Goal: Information Seeking & Learning: Learn about a topic

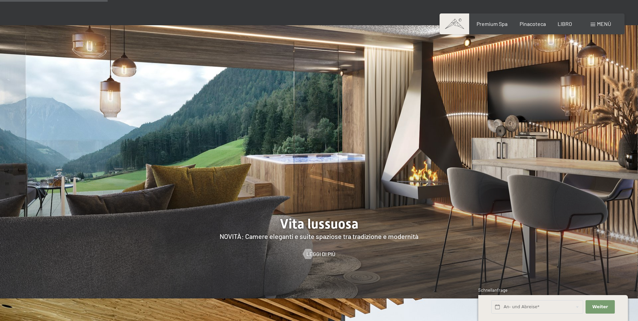
scroll to position [639, 0]
click at [320, 250] on span "Leggi di più" at bounding box center [327, 253] width 29 height 7
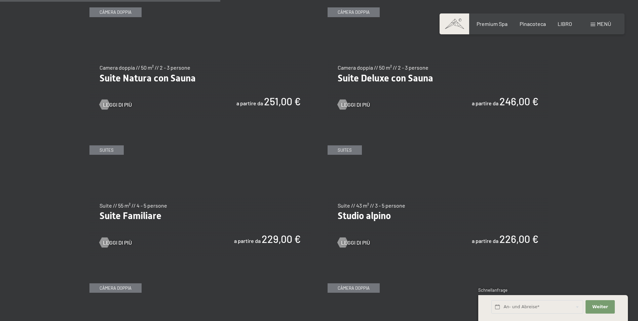
scroll to position [740, 0]
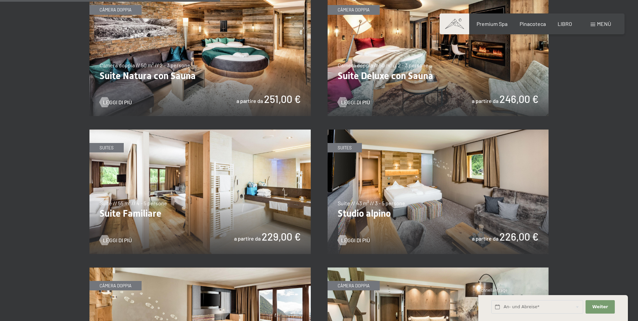
click at [477, 192] on img at bounding box center [438, 192] width 221 height 124
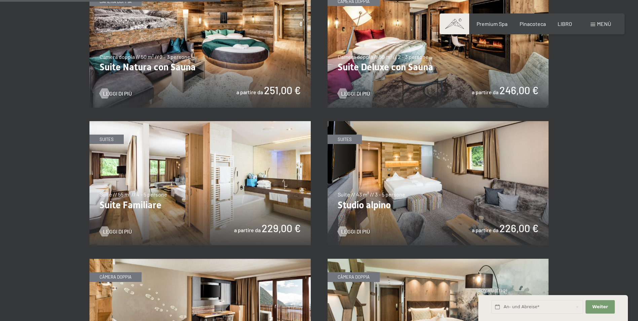
click at [200, 195] on img at bounding box center [199, 183] width 221 height 124
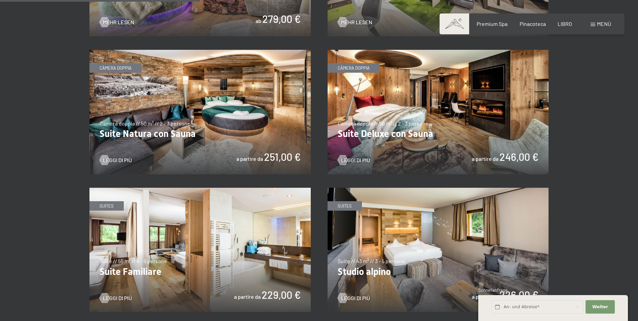
scroll to position [673, 0]
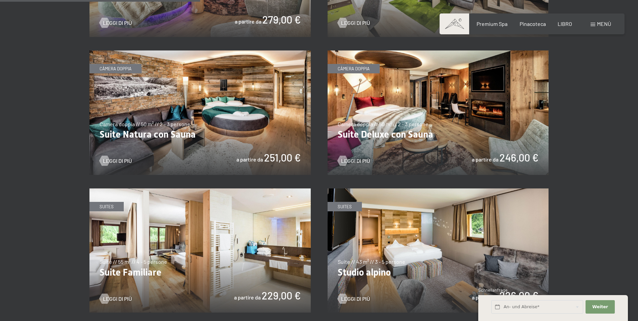
click at [442, 138] on img at bounding box center [438, 112] width 221 height 124
click at [258, 134] on img at bounding box center [199, 112] width 221 height 124
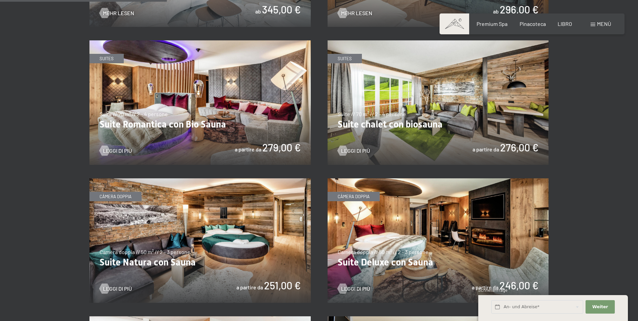
scroll to position [538, 0]
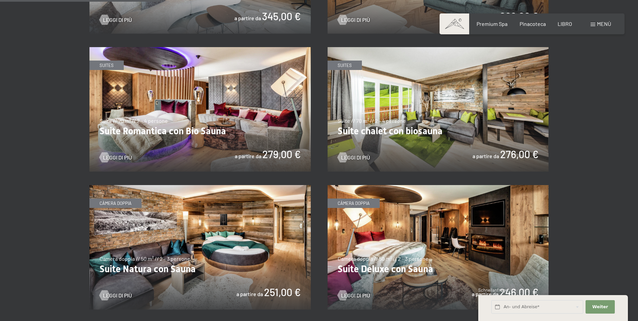
click at [455, 131] on img at bounding box center [438, 109] width 221 height 124
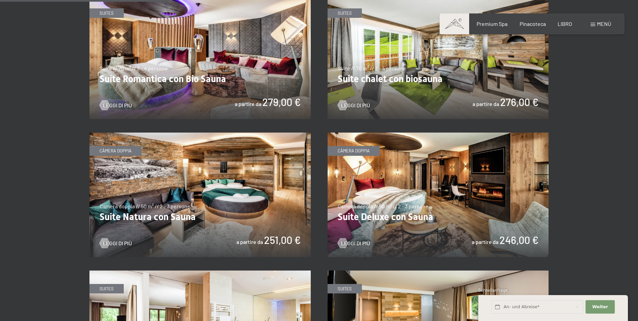
scroll to position [639, 0]
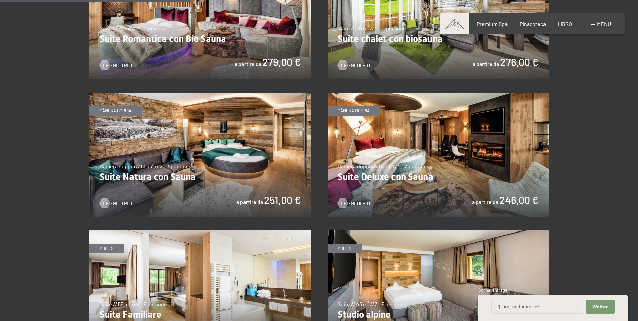
click at [471, 175] on img at bounding box center [438, 155] width 221 height 124
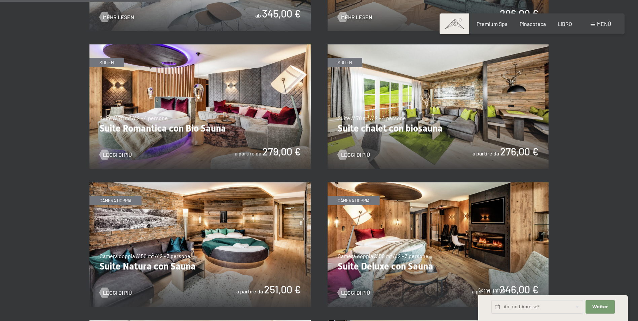
scroll to position [538, 0]
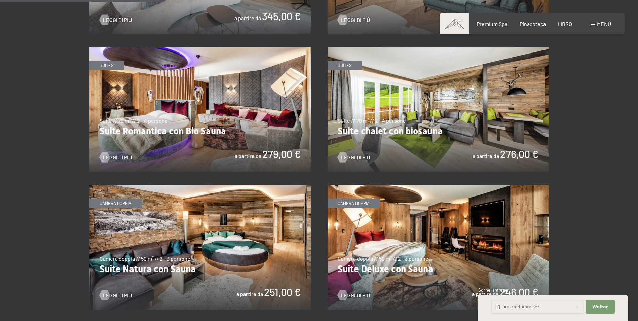
click at [421, 106] on img at bounding box center [438, 109] width 221 height 124
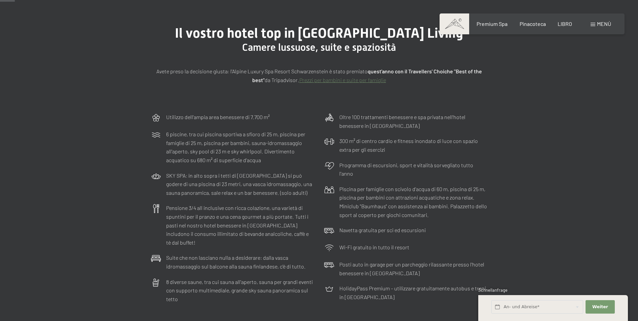
scroll to position [0, 0]
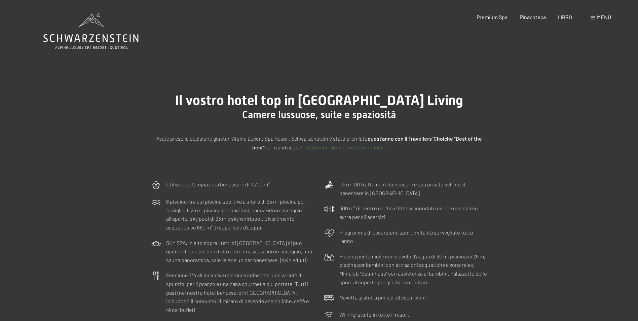
click at [605, 19] on span "Menù" at bounding box center [604, 17] width 14 height 6
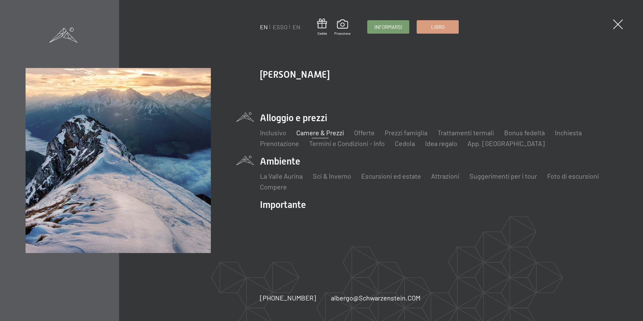
click at [293, 162] on li "Ambiente La Valle Aurina Sci & Inverno Skifahren Skischule Escursioni ed estate…" at bounding box center [438, 173] width 357 height 37
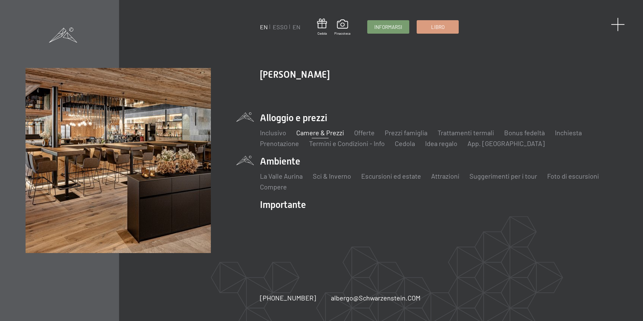
click at [619, 22] on span at bounding box center [618, 24] width 14 height 14
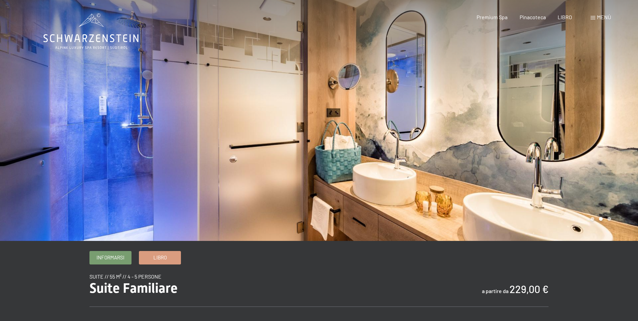
click at [624, 146] on div at bounding box center [478, 120] width 319 height 241
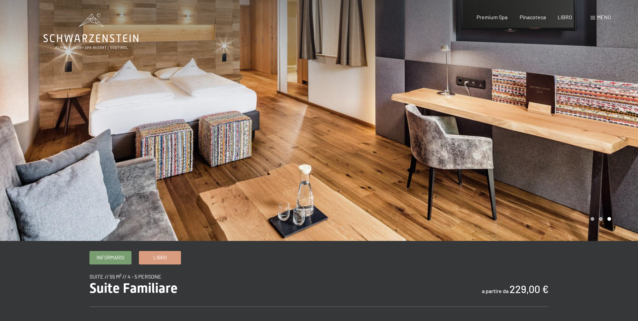
click at [620, 155] on div at bounding box center [478, 120] width 319 height 241
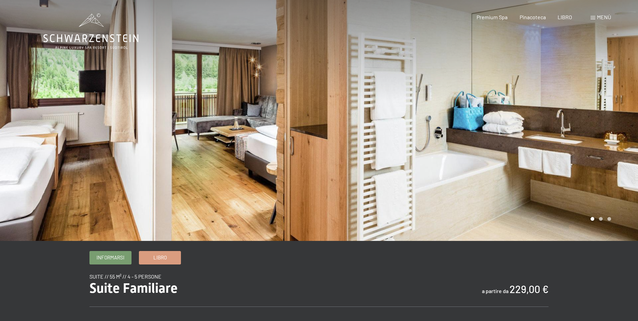
click at [620, 155] on div at bounding box center [478, 120] width 319 height 241
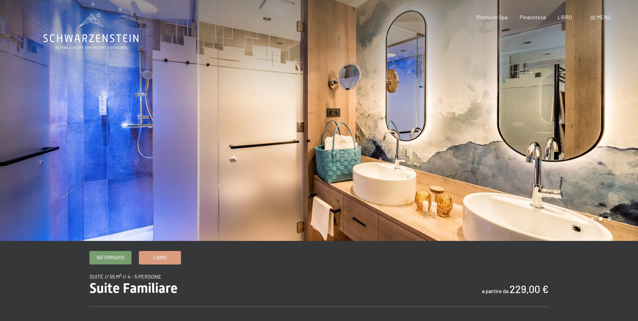
click at [620, 155] on div at bounding box center [478, 120] width 319 height 241
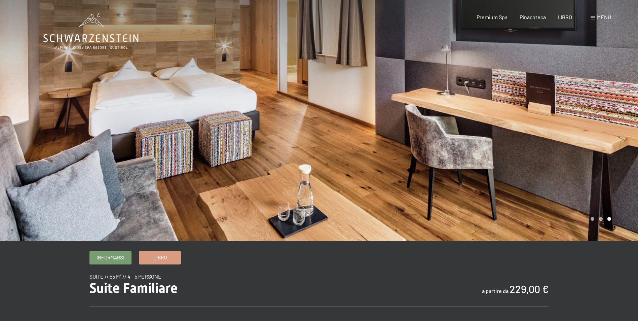
click at [620, 155] on div at bounding box center [478, 120] width 319 height 241
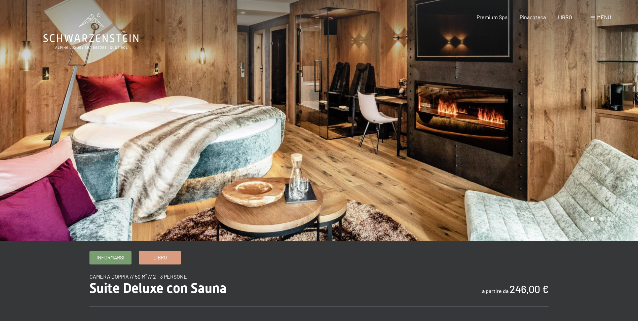
click at [618, 125] on div at bounding box center [478, 120] width 319 height 241
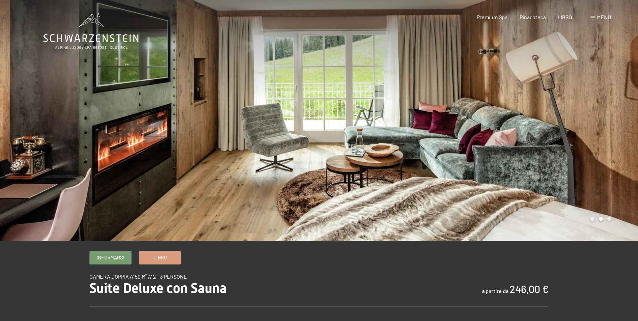
click at [618, 125] on div at bounding box center [478, 120] width 319 height 241
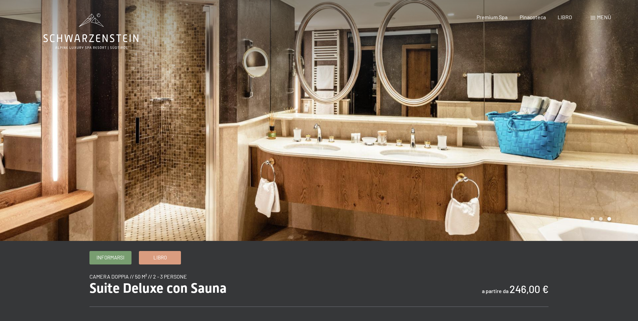
click at [618, 125] on div at bounding box center [478, 120] width 319 height 241
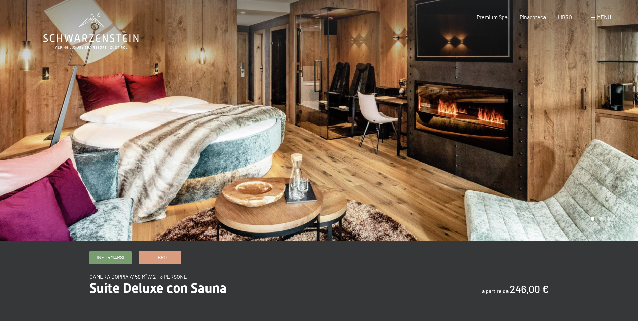
click at [618, 125] on div at bounding box center [478, 120] width 319 height 241
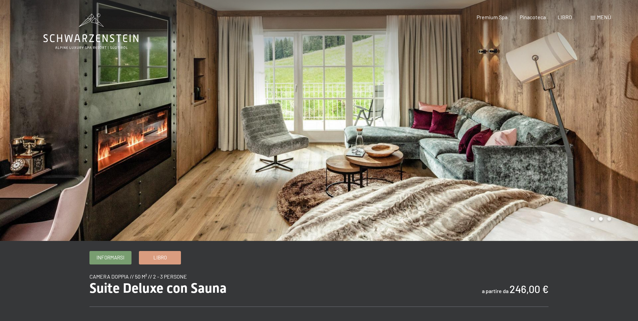
click at [618, 125] on div at bounding box center [478, 120] width 319 height 241
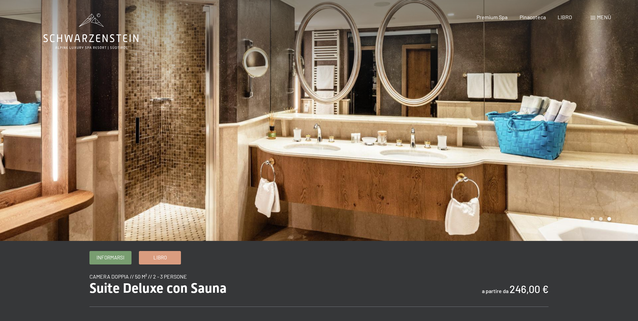
click at [72, 108] on div at bounding box center [159, 120] width 319 height 241
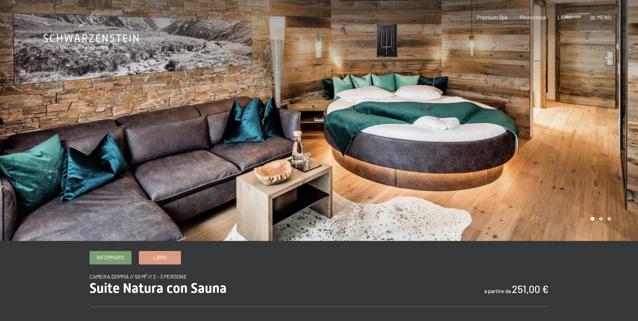
scroll to position [281, 0]
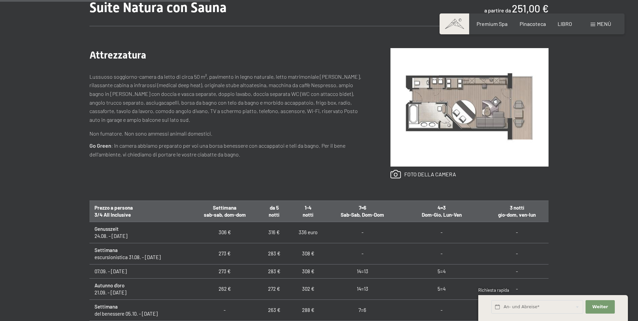
click at [584, 171] on div "Informarsi Libro Camera doppia // 50 m² // 2 - 3 persone Suite Natura con Sauna…" at bounding box center [319, 189] width 638 height 438
click at [433, 174] on link at bounding box center [424, 174] width 66 height 9
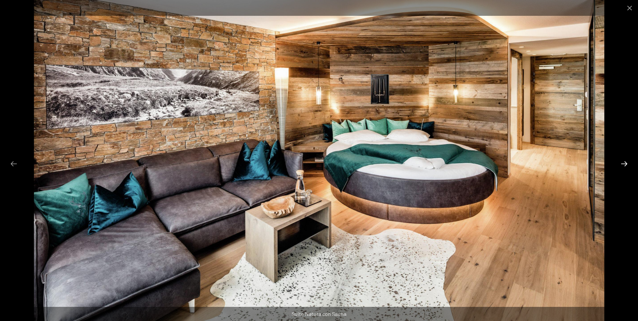
click at [622, 163] on button "Diapositiva successiva" at bounding box center [624, 163] width 14 height 13
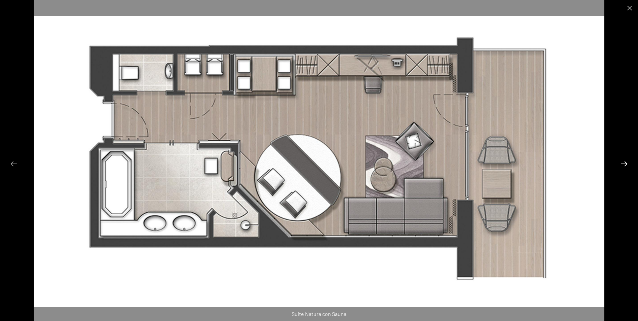
click at [622, 163] on button "Diapositiva successiva" at bounding box center [624, 163] width 14 height 13
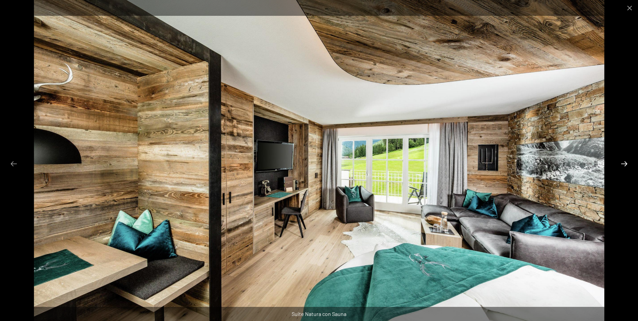
click at [624, 163] on button "Diapositiva successiva" at bounding box center [624, 163] width 14 height 13
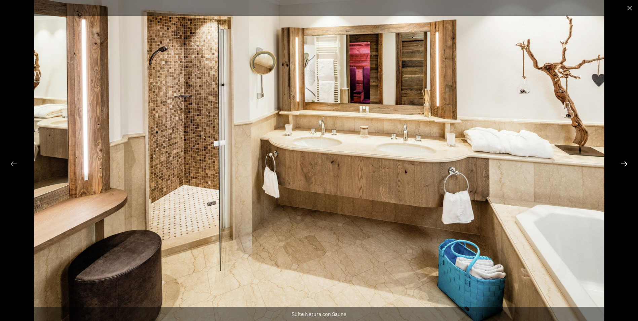
click at [624, 163] on button "Diapositiva successiva" at bounding box center [624, 163] width 14 height 13
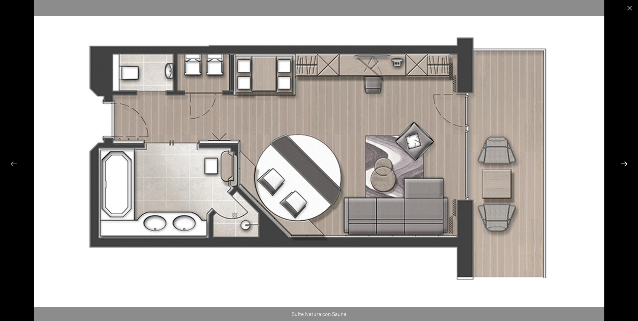
click at [624, 163] on button "Diapositiva successiva" at bounding box center [624, 163] width 14 height 13
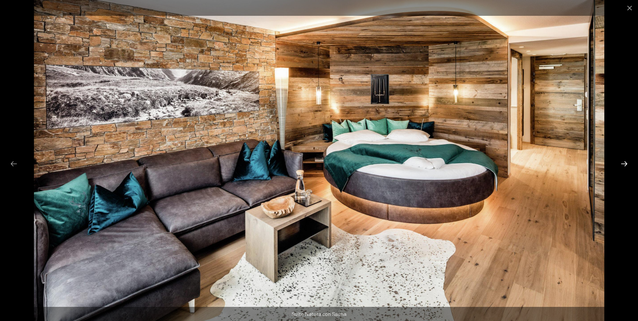
click at [624, 163] on button "Diapositiva successiva" at bounding box center [624, 163] width 14 height 13
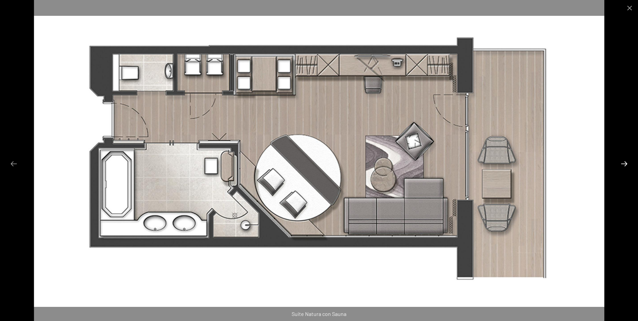
click at [624, 163] on button "Diapositiva successiva" at bounding box center [624, 163] width 14 height 13
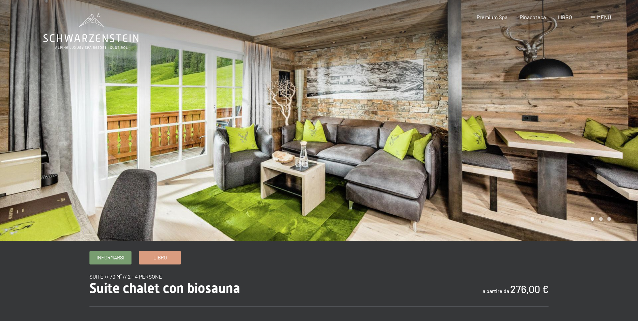
click at [621, 153] on div at bounding box center [478, 120] width 319 height 241
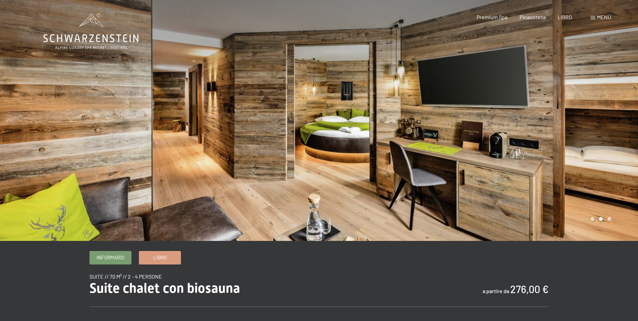
click at [621, 153] on div at bounding box center [478, 120] width 319 height 241
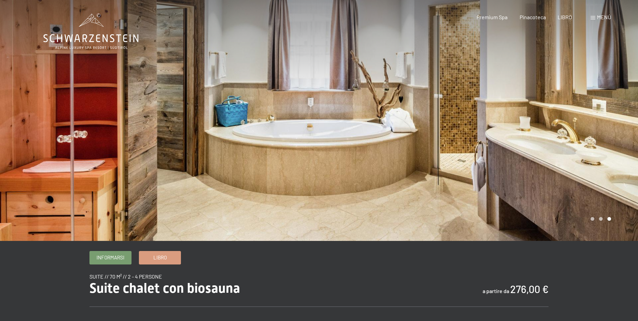
click at [621, 153] on div at bounding box center [478, 120] width 319 height 241
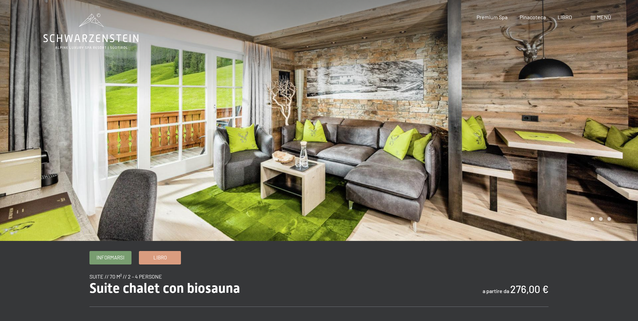
click at [622, 161] on div at bounding box center [478, 120] width 319 height 241
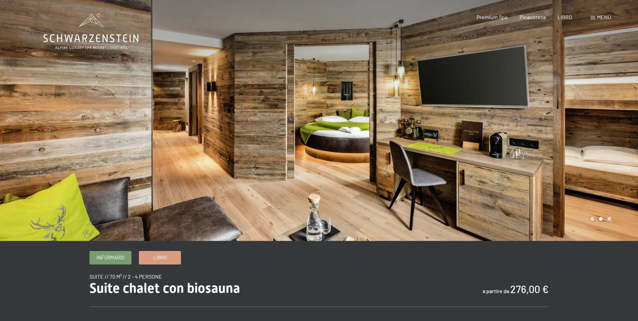
click at [622, 161] on div at bounding box center [478, 120] width 319 height 241
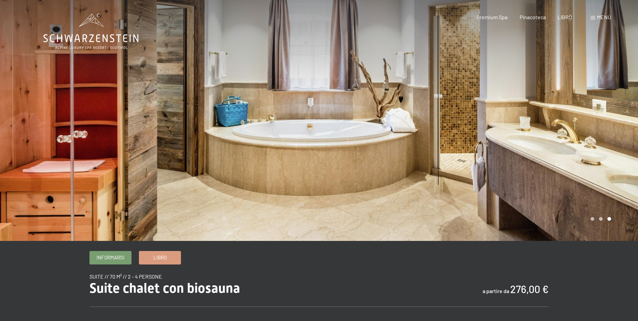
click at [622, 161] on div at bounding box center [478, 120] width 319 height 241
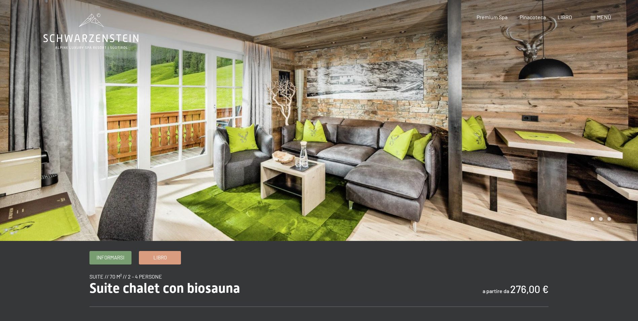
click at [622, 161] on div at bounding box center [478, 120] width 319 height 241
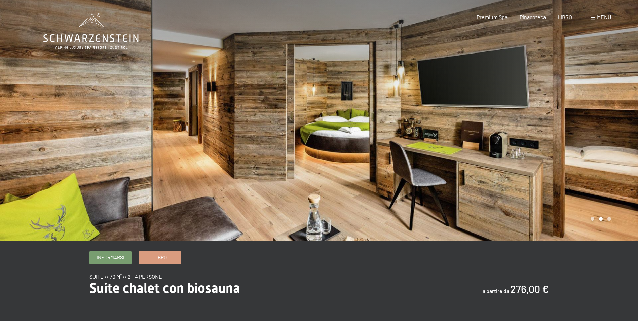
click at [622, 161] on div at bounding box center [478, 120] width 319 height 241
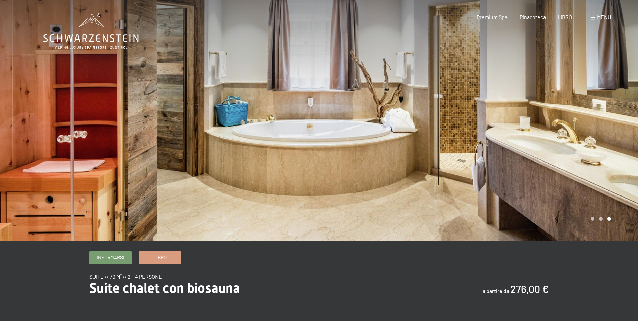
click at [622, 161] on div at bounding box center [478, 120] width 319 height 241
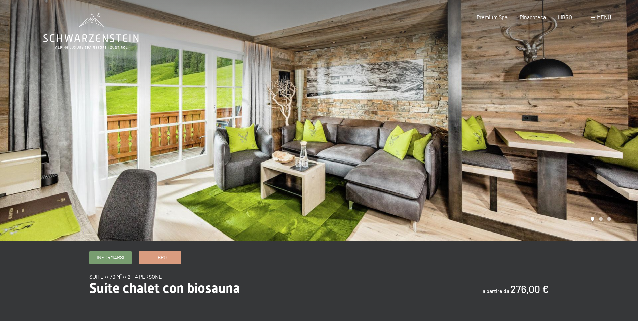
click at [623, 104] on div at bounding box center [478, 120] width 319 height 241
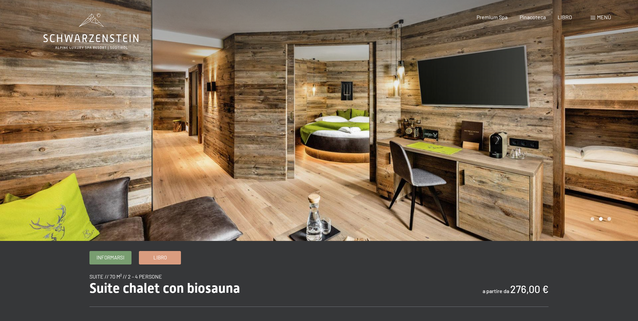
click at [623, 104] on div at bounding box center [478, 120] width 319 height 241
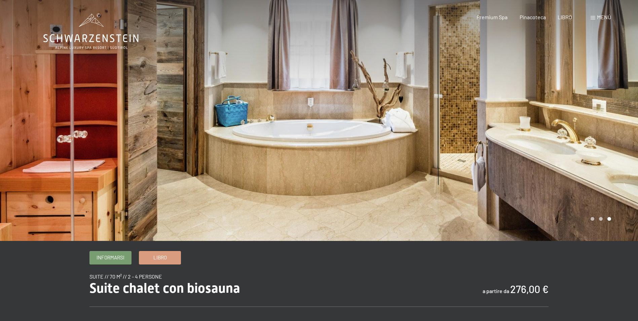
click at [600, 169] on div at bounding box center [478, 120] width 319 height 241
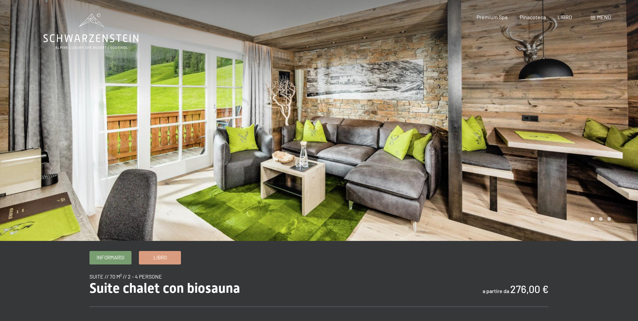
click at [602, 164] on div at bounding box center [478, 120] width 319 height 241
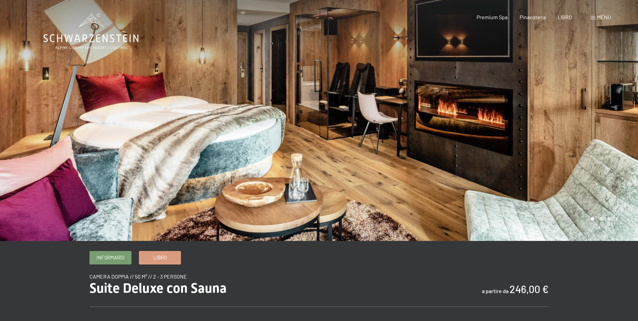
click at [471, 175] on div at bounding box center [478, 120] width 319 height 241
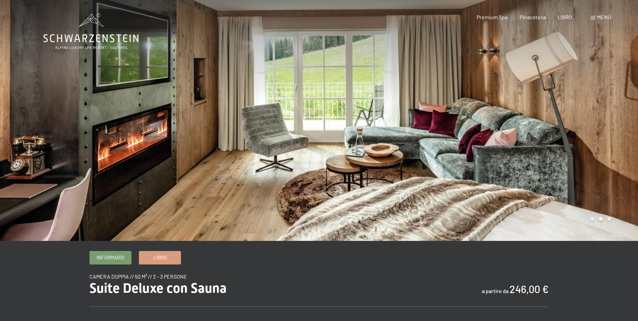
drag, startPoint x: 0, startPoint y: 0, endPoint x: 470, endPoint y: 175, distance: 501.7
click at [470, 175] on div at bounding box center [478, 120] width 319 height 241
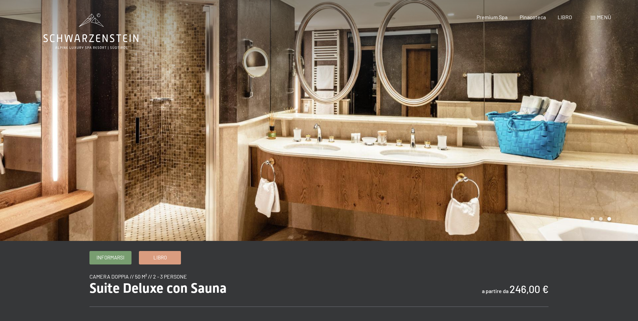
click at [471, 173] on div at bounding box center [478, 120] width 319 height 241
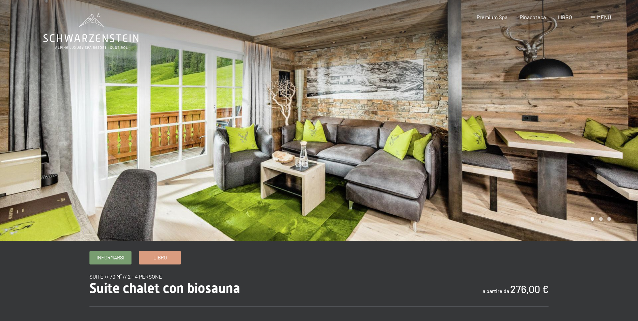
click at [420, 106] on div at bounding box center [478, 120] width 319 height 241
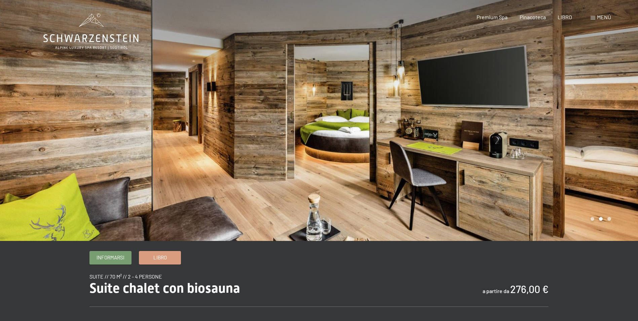
click at [419, 106] on div at bounding box center [478, 120] width 319 height 241
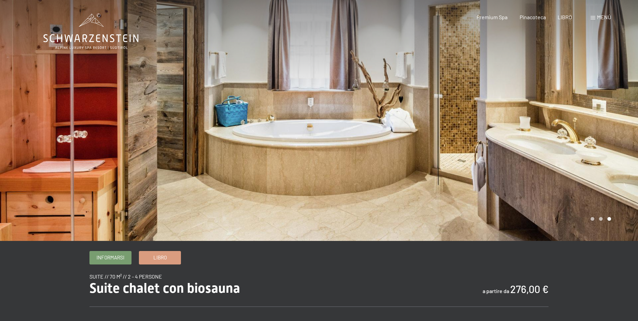
click at [419, 106] on div at bounding box center [478, 120] width 319 height 241
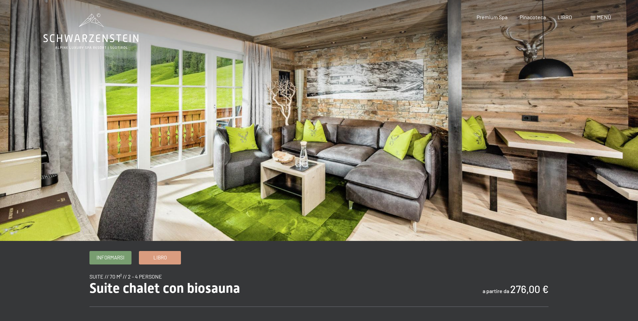
click at [419, 106] on div at bounding box center [478, 120] width 319 height 241
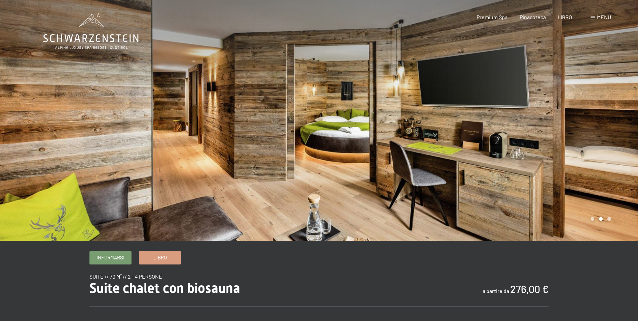
click at [419, 106] on div at bounding box center [478, 120] width 319 height 241
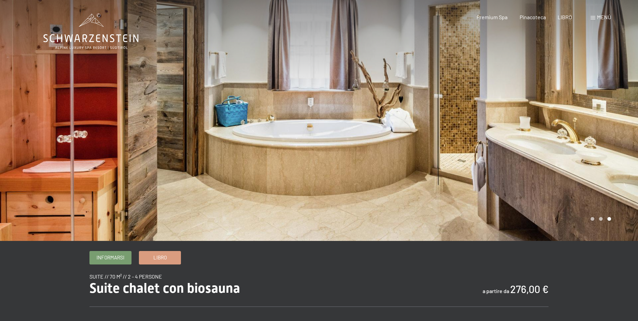
click at [419, 106] on div at bounding box center [478, 120] width 319 height 241
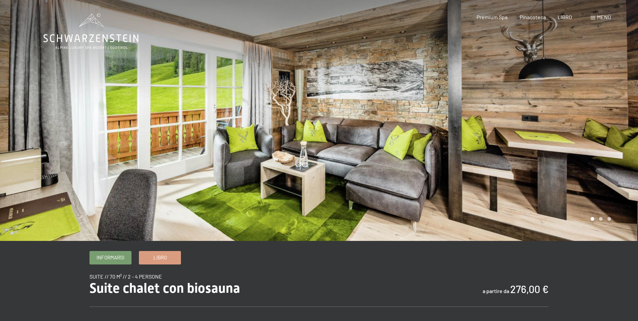
click at [192, 92] on div at bounding box center [159, 120] width 319 height 241
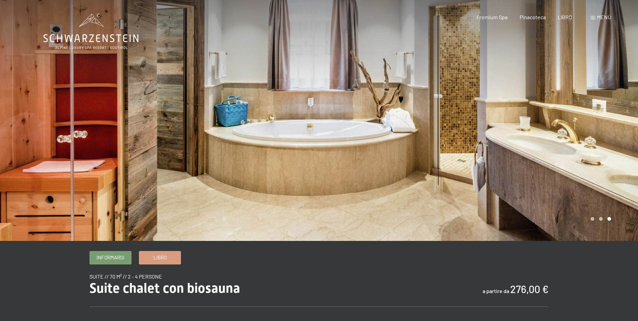
click at [425, 149] on div at bounding box center [478, 120] width 319 height 241
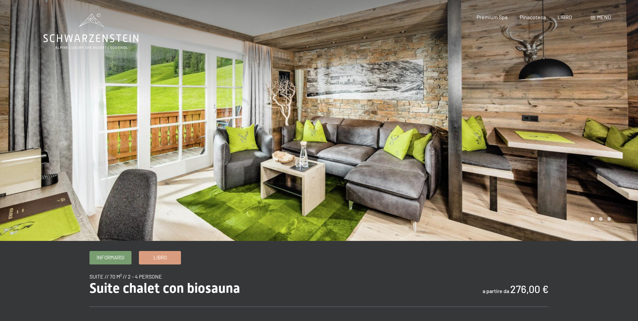
click at [595, 17] on span at bounding box center [593, 17] width 5 height 3
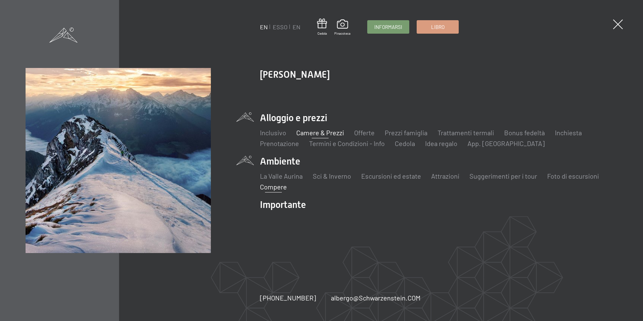
click at [277, 190] on link "Compere" at bounding box center [273, 187] width 27 height 8
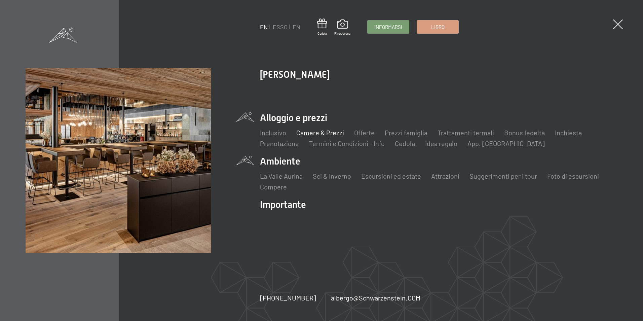
click at [131, 161] on img at bounding box center [83, 83] width 166 height 166
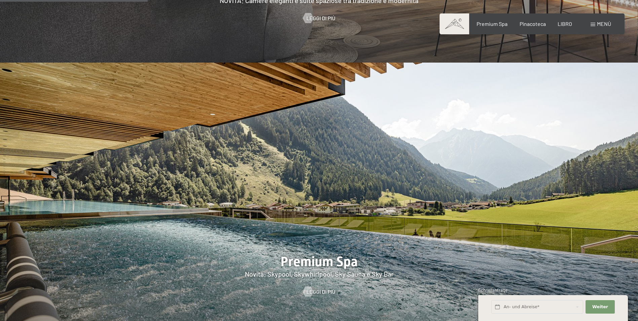
scroll to position [908, 0]
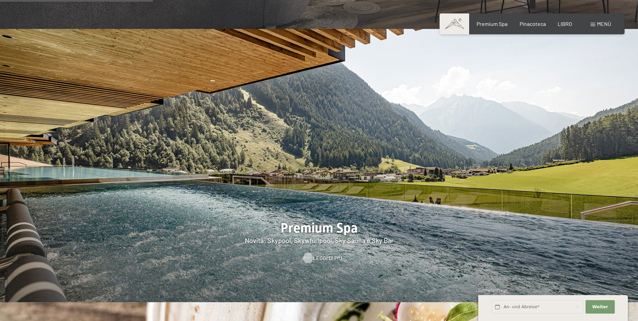
click at [323, 254] on span "Leggi di più" at bounding box center [327, 257] width 29 height 7
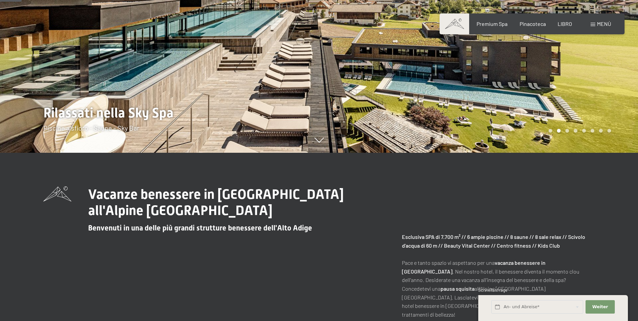
scroll to position [67, 0]
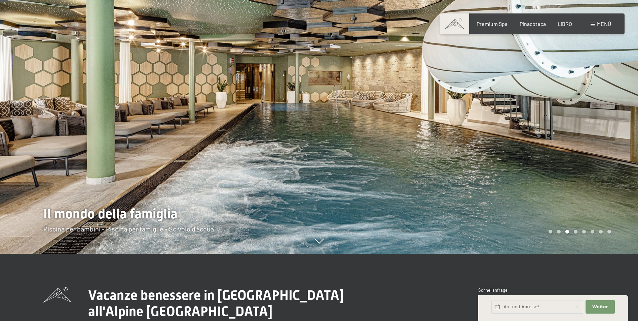
click at [528, 181] on div at bounding box center [478, 93] width 319 height 321
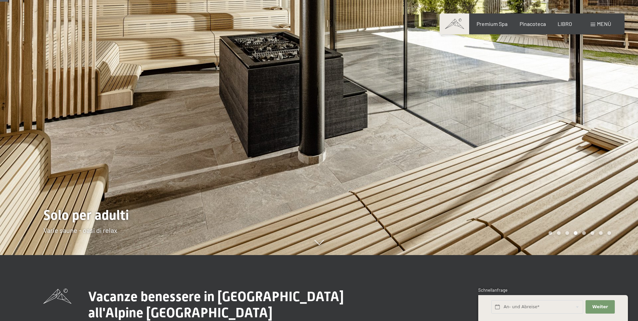
scroll to position [34, 0]
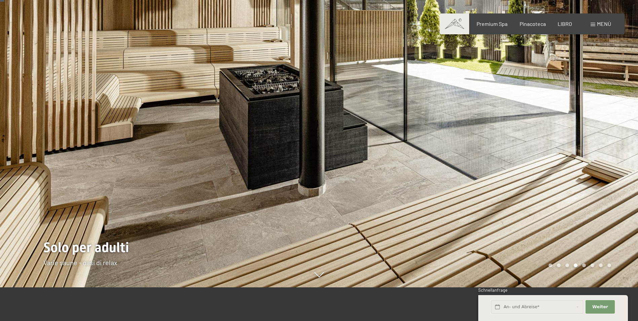
click at [533, 150] on div at bounding box center [478, 126] width 319 height 321
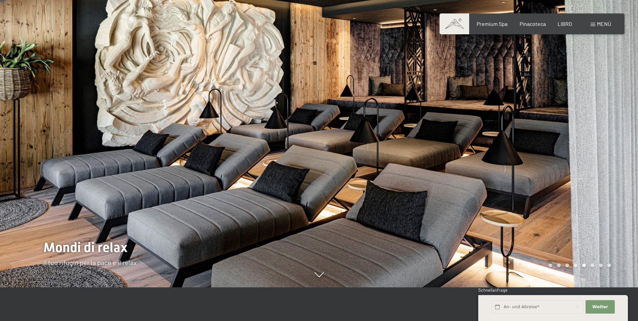
click at [533, 150] on div at bounding box center [478, 126] width 319 height 321
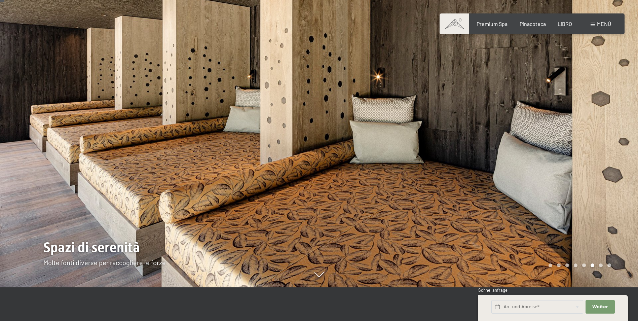
click at [533, 150] on div at bounding box center [478, 126] width 319 height 321
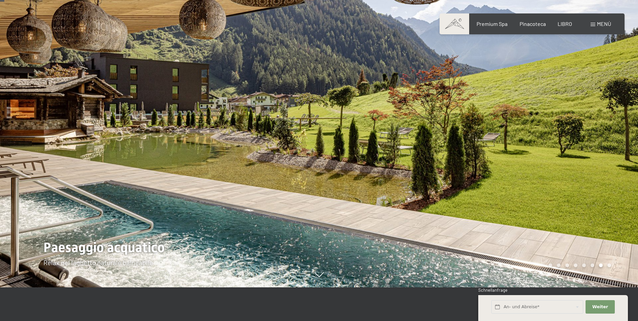
click at [533, 150] on div at bounding box center [478, 126] width 319 height 321
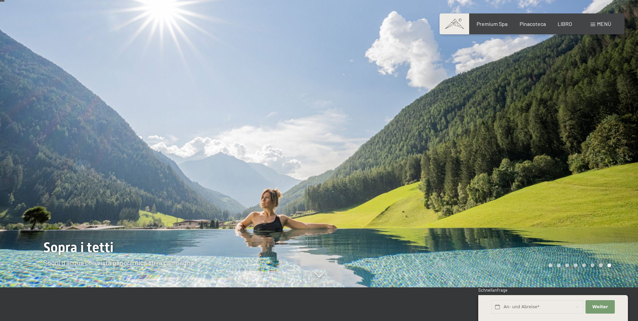
click at [533, 150] on div at bounding box center [478, 126] width 319 height 321
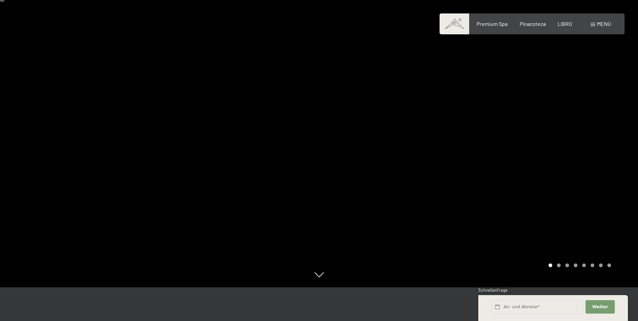
click at [533, 150] on div at bounding box center [478, 126] width 319 height 321
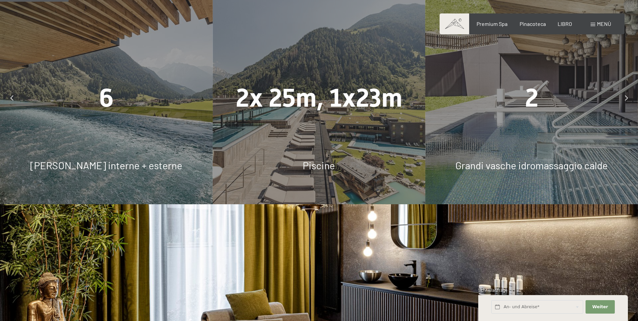
scroll to position [538, 0]
click at [515, 107] on div "2 Grandi vasche idromassaggio calde" at bounding box center [532, 97] width 213 height 213
click at [627, 95] on icon at bounding box center [626, 97] width 3 height 5
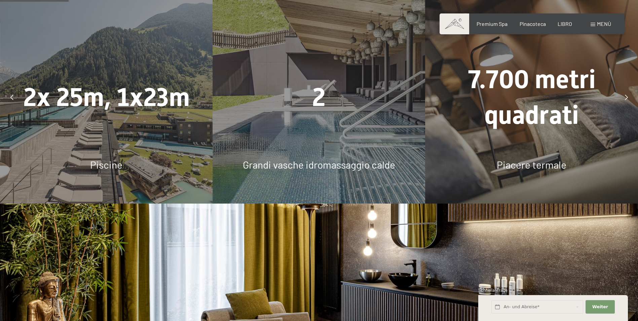
click at [246, 158] on span "Grandi vasche idromassaggio calde" at bounding box center [319, 164] width 152 height 12
click at [340, 129] on div "2 Grandi vasche idromassaggio calde" at bounding box center [319, 97] width 213 height 213
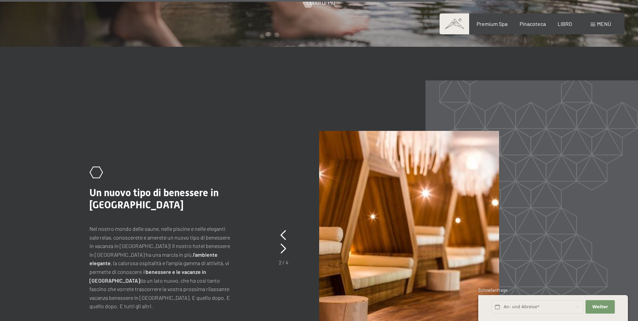
scroll to position [3061, 0]
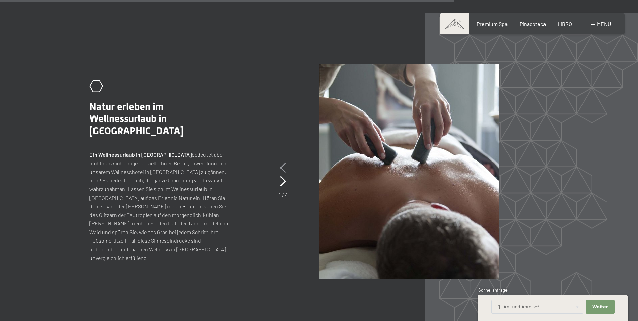
click at [285, 163] on icon at bounding box center [283, 168] width 6 height 10
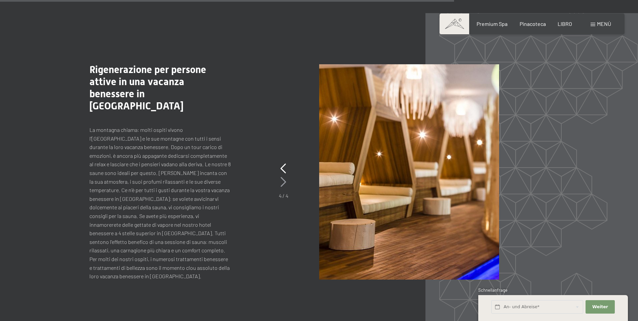
click at [284, 177] on icon at bounding box center [284, 182] width 6 height 10
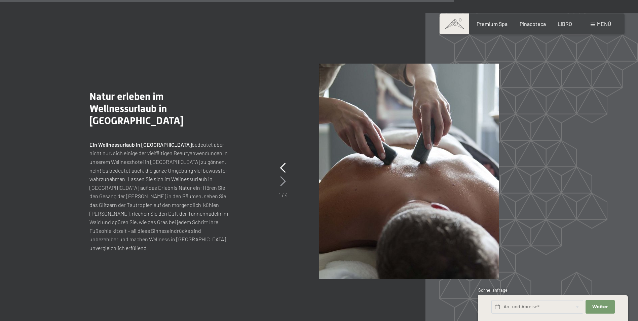
click at [284, 176] on icon at bounding box center [283, 181] width 6 height 10
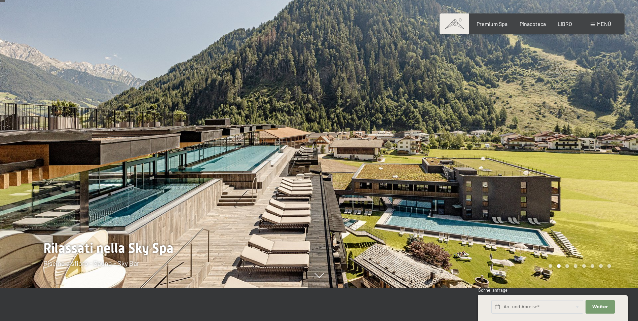
scroll to position [0, 0]
